Goal: Find specific page/section: Find specific page/section

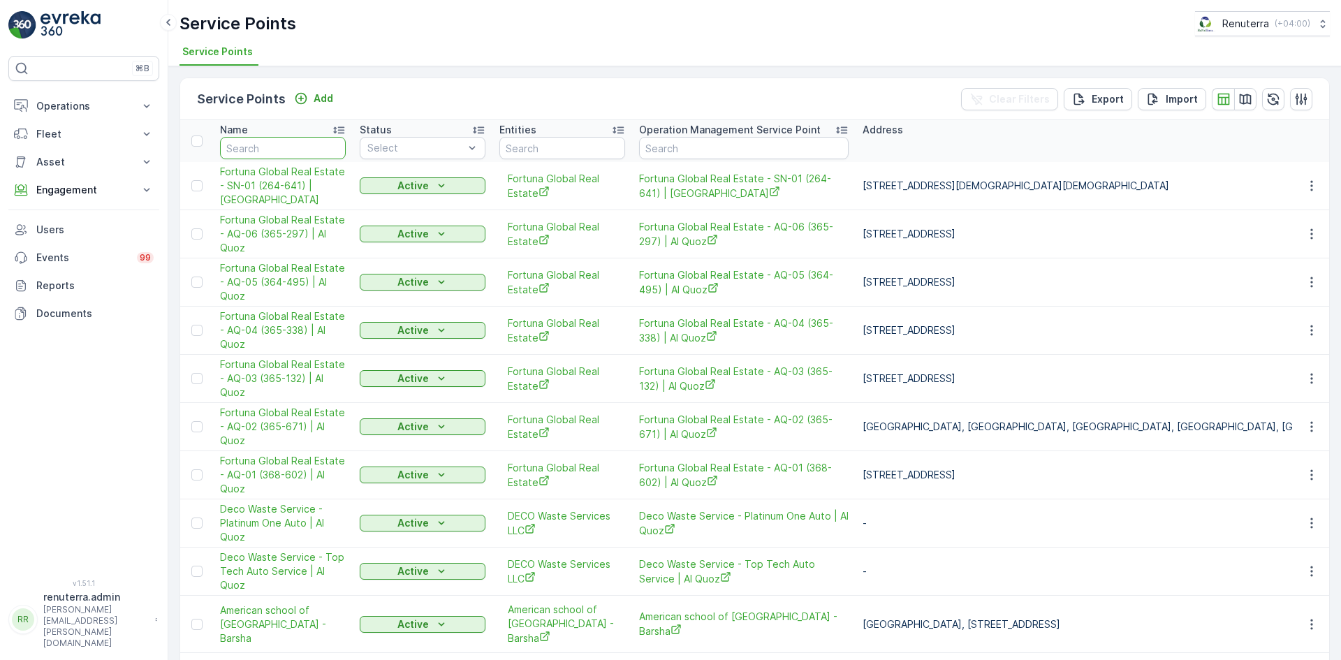
click at [274, 149] on input "text" at bounding box center [283, 148] width 126 height 22
type input "you"
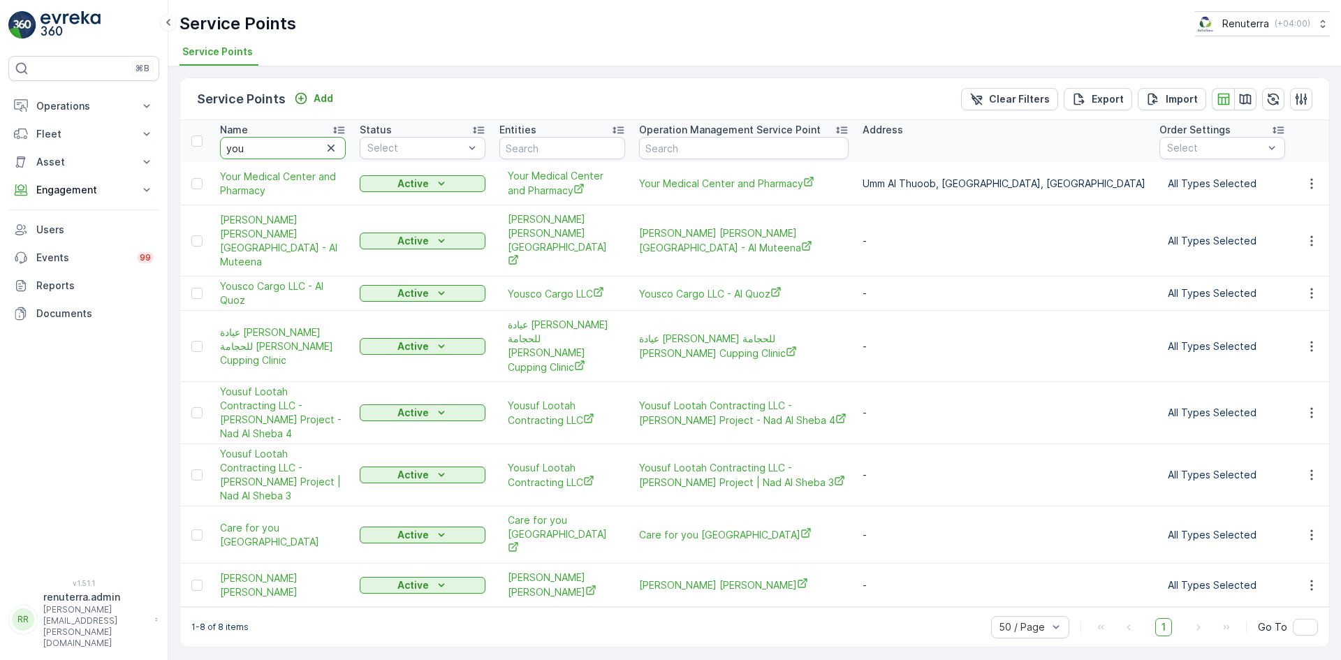
click at [258, 155] on input "you" at bounding box center [283, 148] width 126 height 22
type input "yousa"
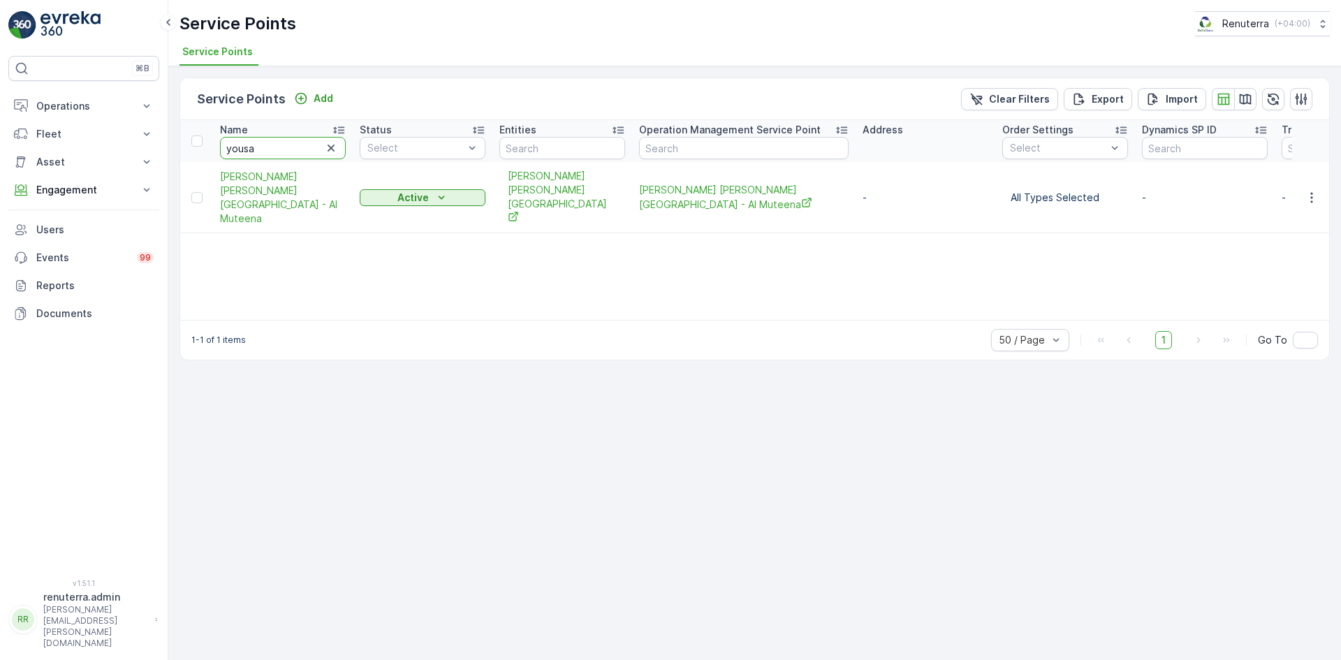
click at [273, 151] on input "yousa" at bounding box center [283, 148] width 126 height 22
type input "yous"
